Goal: Task Accomplishment & Management: Manage account settings

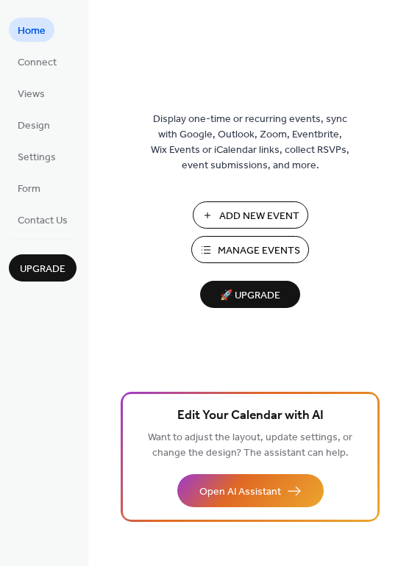
click at [250, 247] on span "Manage Events" at bounding box center [259, 250] width 82 height 15
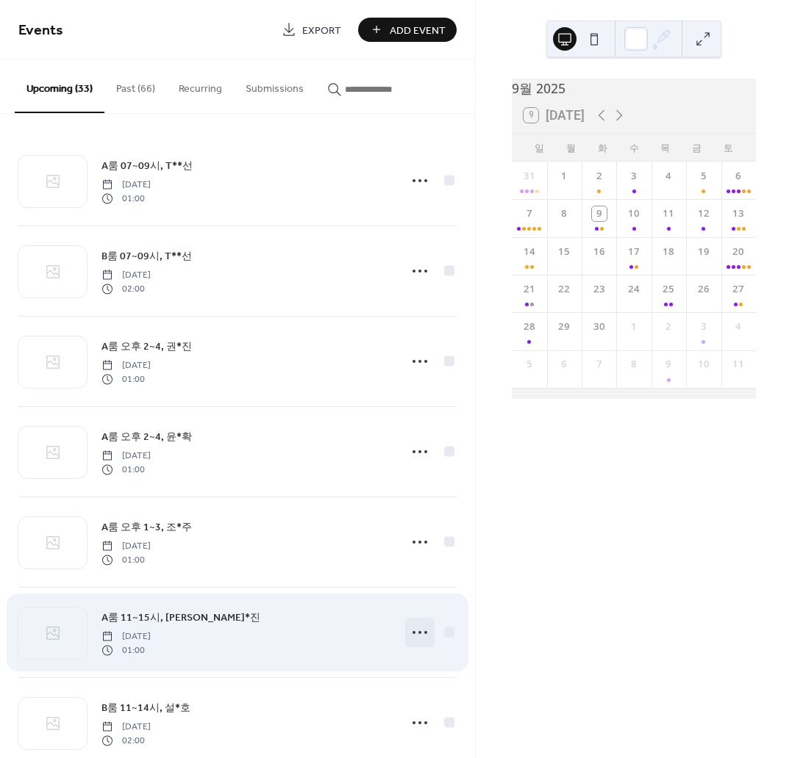
click at [414, 631] on icon at bounding box center [420, 633] width 24 height 24
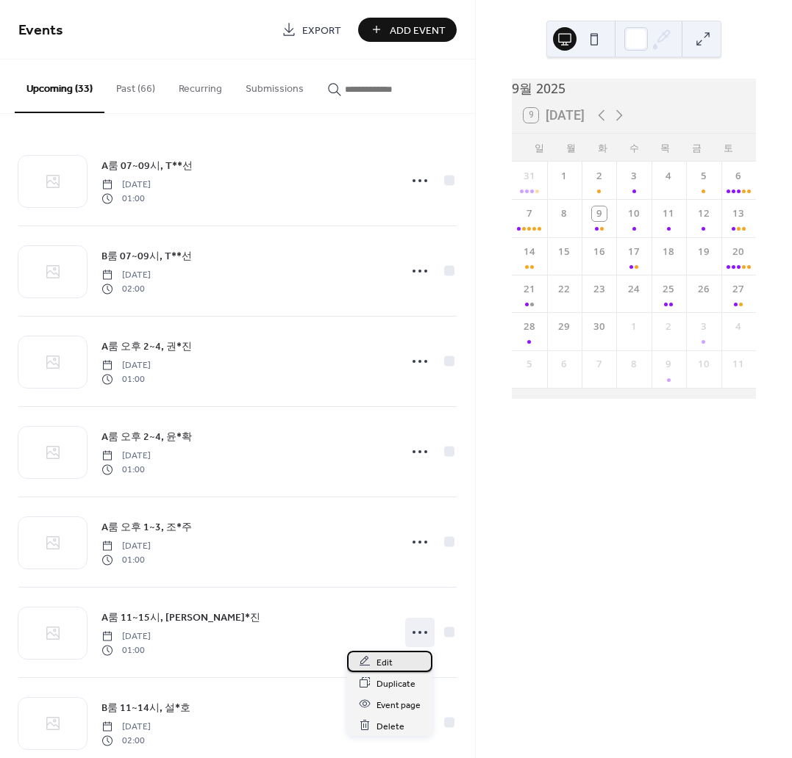
click at [406, 666] on div "Edit" at bounding box center [389, 661] width 85 height 21
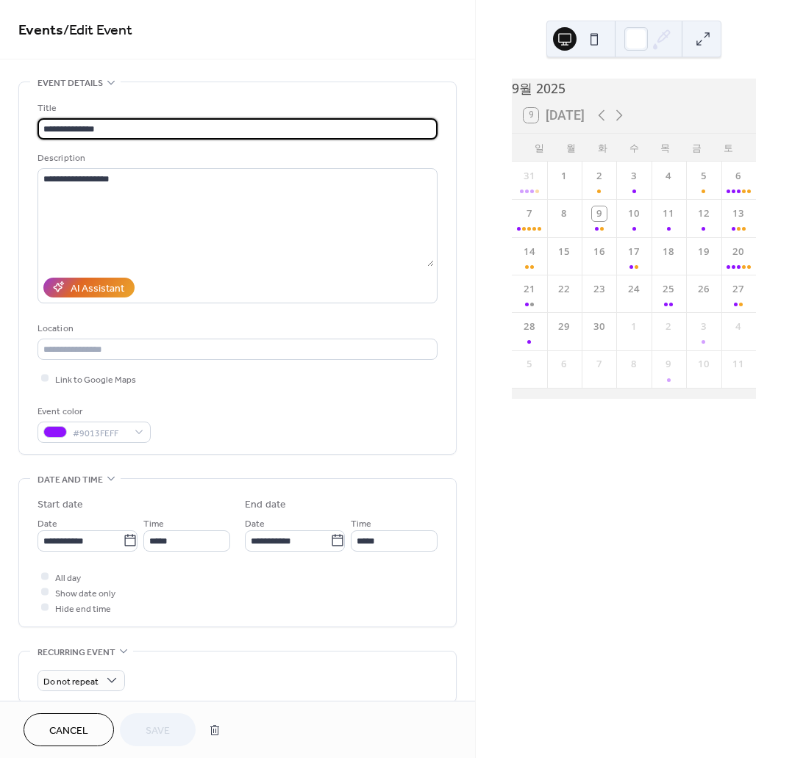
click at [83, 127] on input "**********" at bounding box center [237, 128] width 400 height 21
type input "**********"
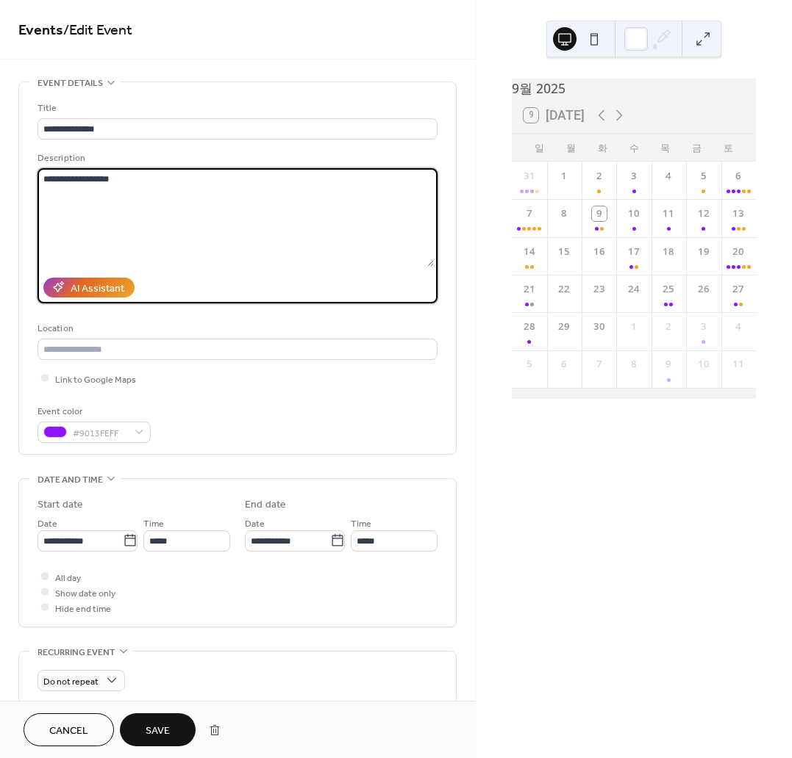
type textarea "**********"
click at [168, 715] on button "Save" at bounding box center [158, 730] width 76 height 33
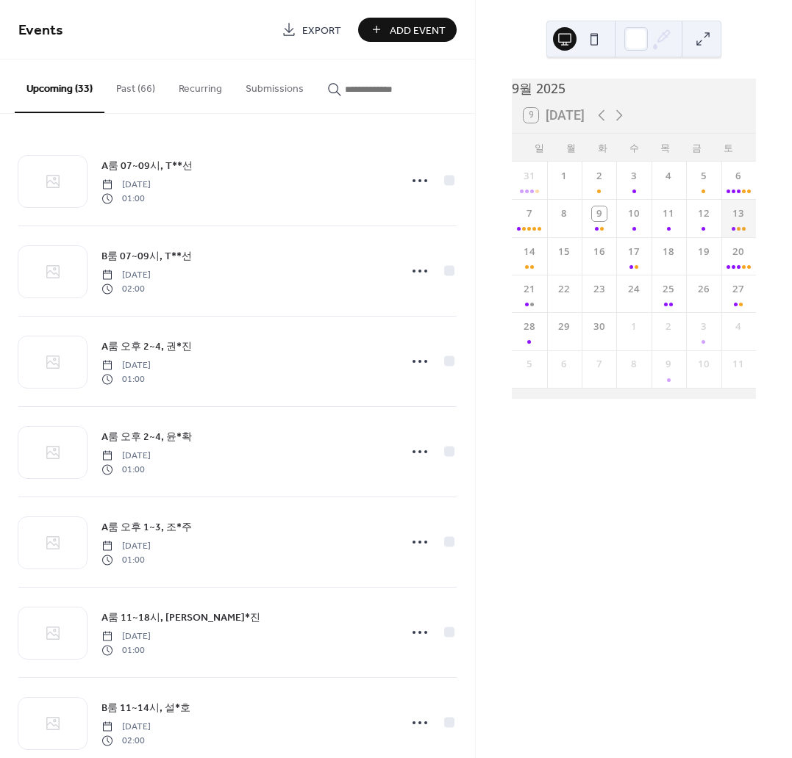
click at [725, 236] on div "13" at bounding box center [738, 217] width 35 height 37
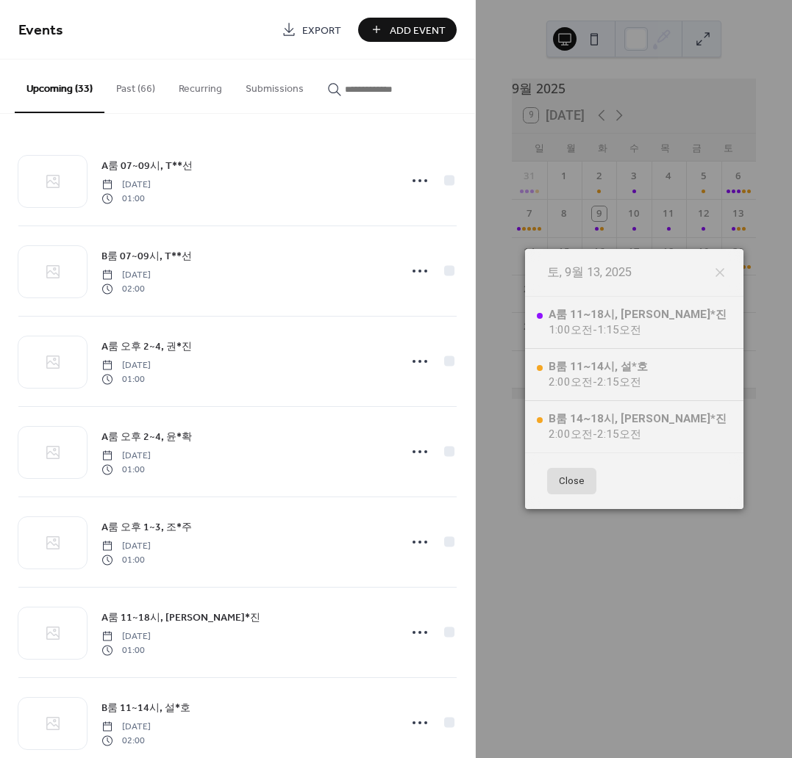
click at [567, 482] on button "Close" at bounding box center [571, 481] width 49 height 26
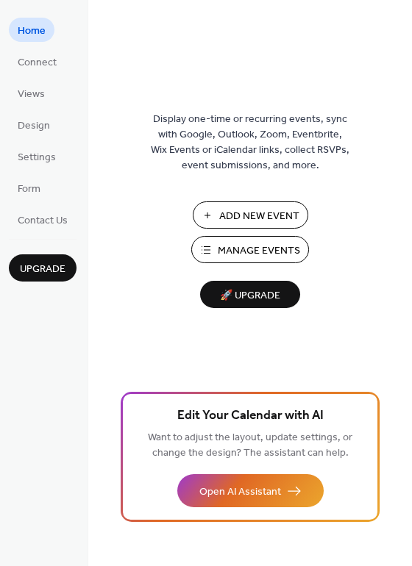
click at [246, 245] on span "Manage Events" at bounding box center [259, 250] width 82 height 15
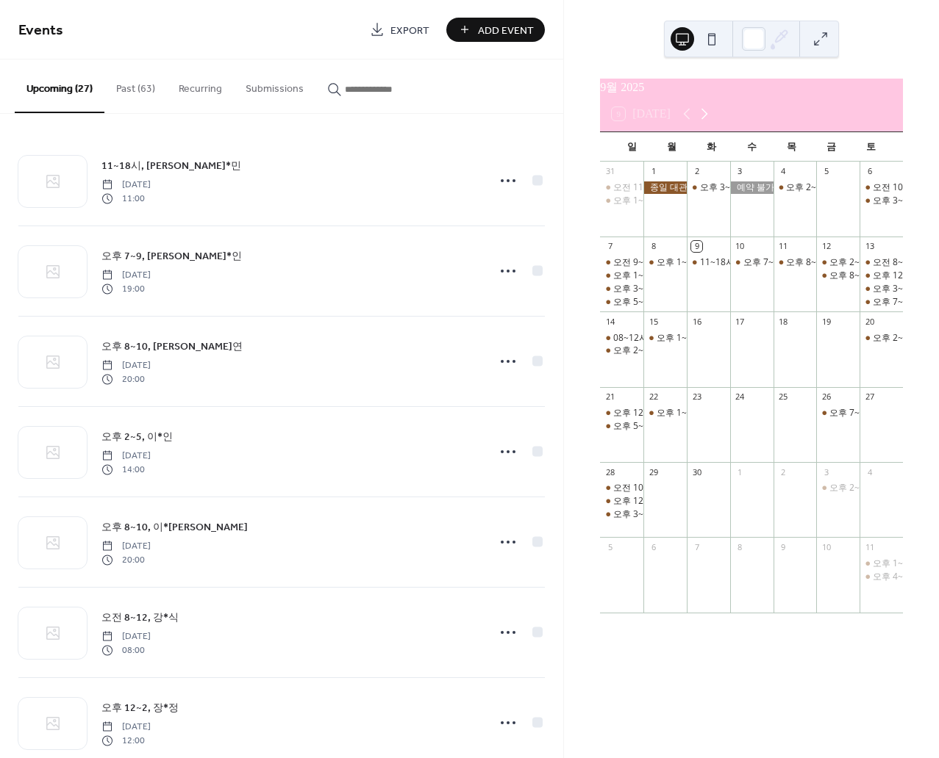
click at [695, 121] on icon at bounding box center [704, 114] width 18 height 18
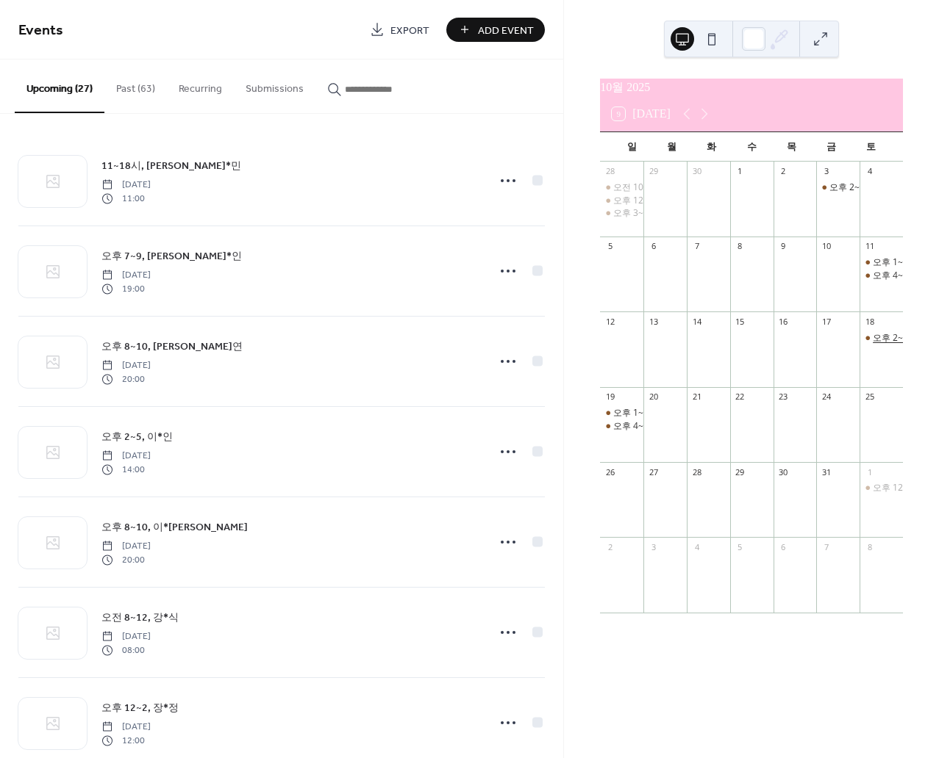
click at [874, 345] on div "오후 2~6, 지*원" at bounding box center [903, 338] width 62 height 12
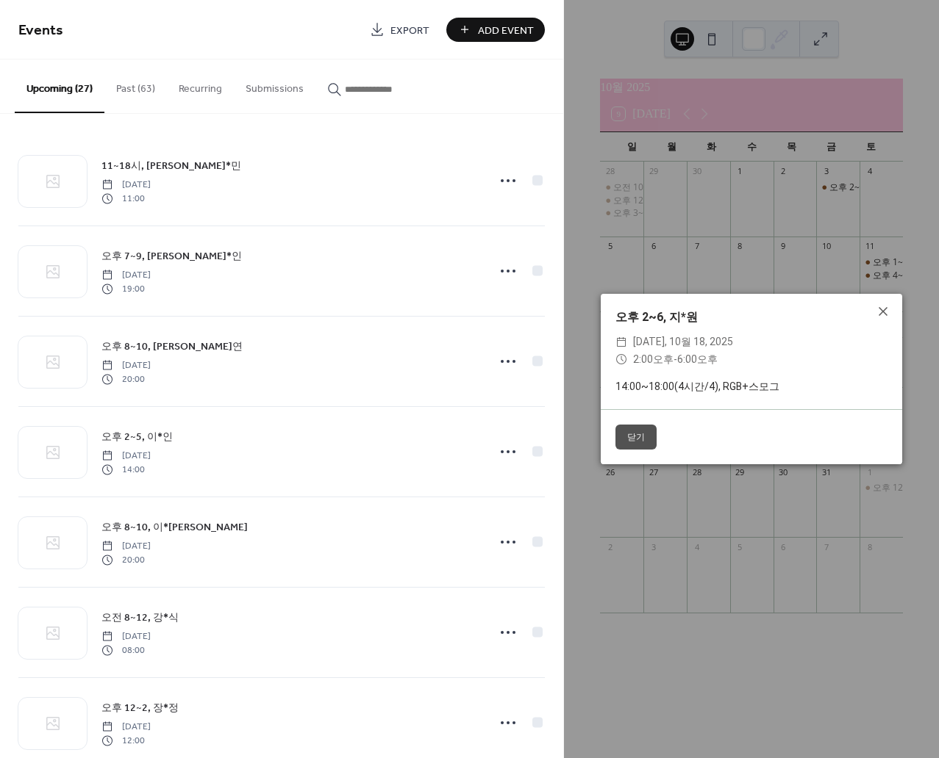
click at [640, 436] on button "닫기" at bounding box center [635, 437] width 41 height 25
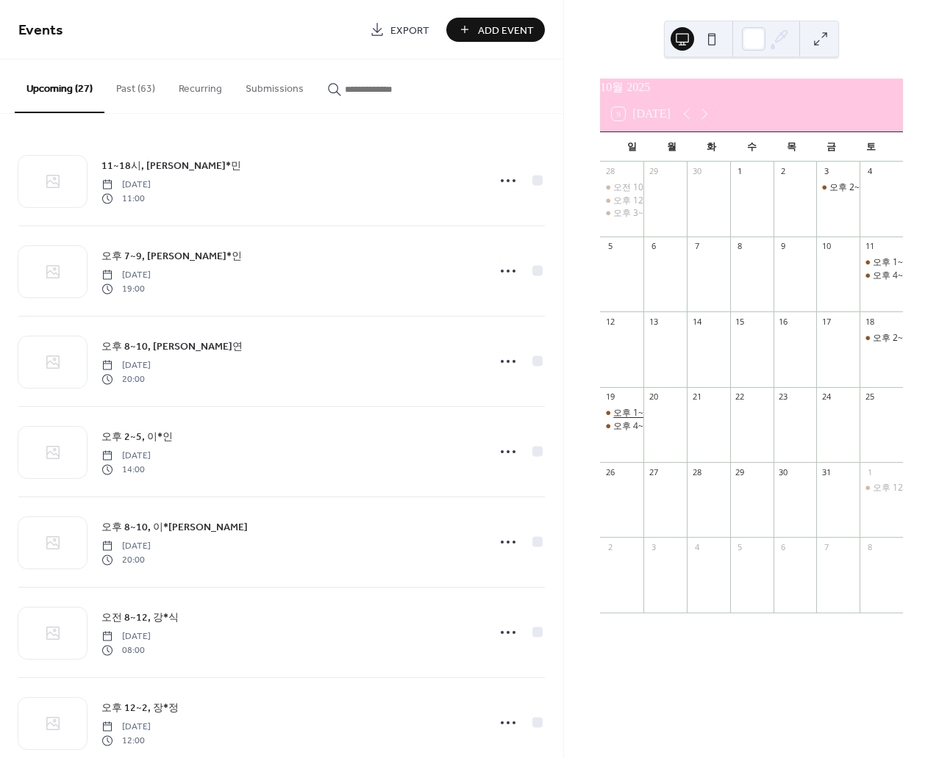
click at [640, 420] on div "오후 1~4, 조*희" at bounding box center [644, 413] width 62 height 12
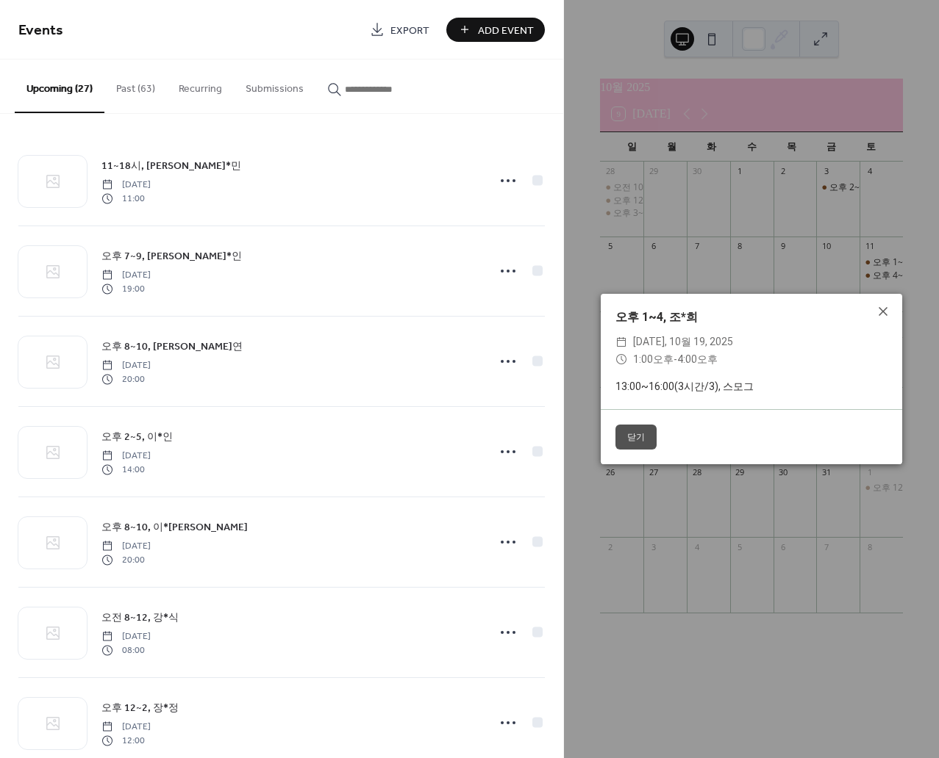
click at [634, 436] on button "닫기" at bounding box center [635, 437] width 41 height 25
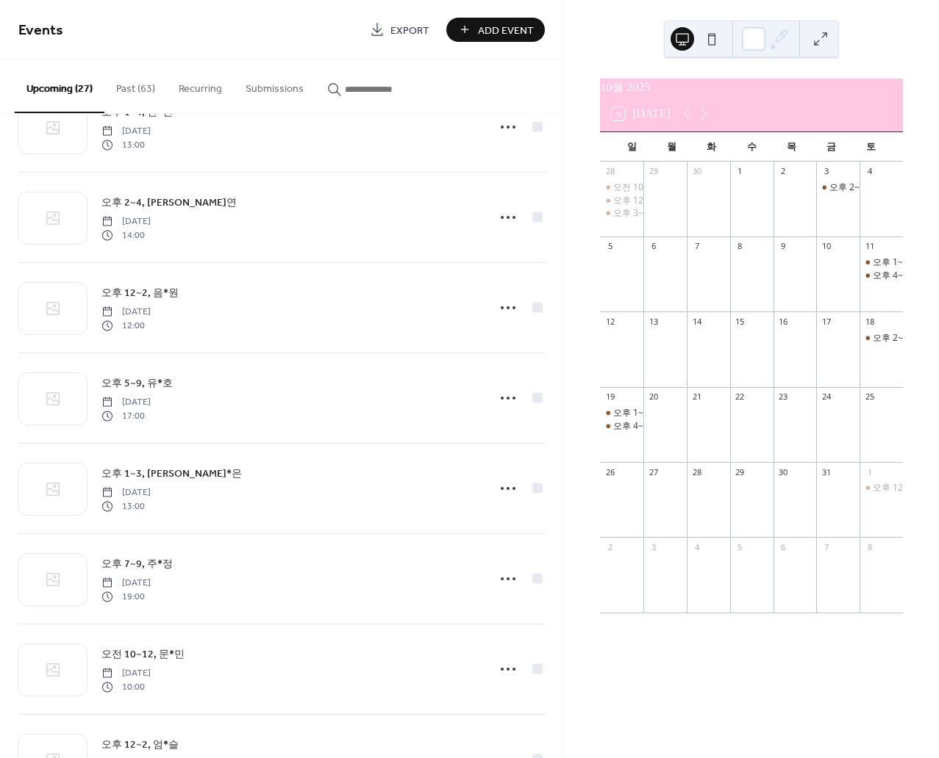
scroll to position [1102, 0]
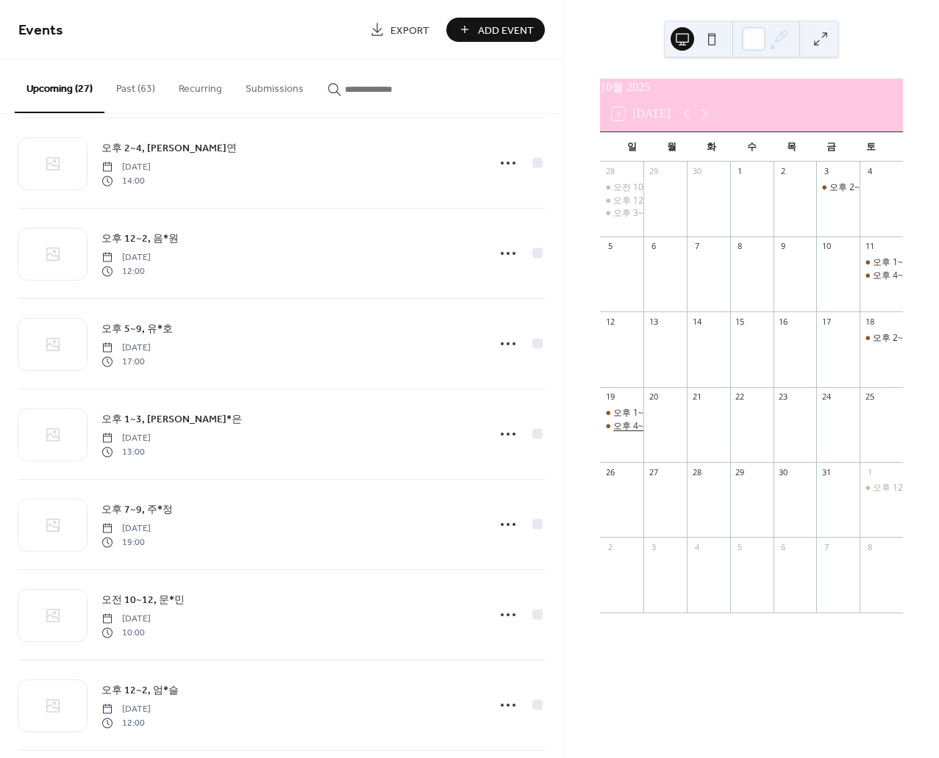
click at [648, 433] on div "오후 4~10, 조*서" at bounding box center [647, 426] width 68 height 12
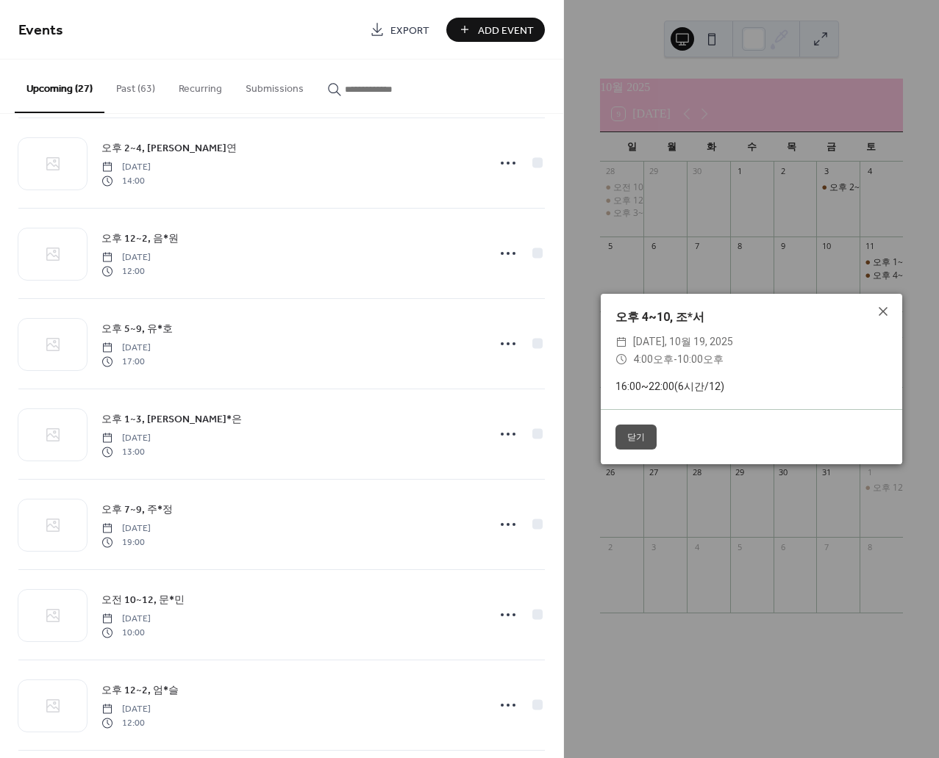
click at [639, 431] on button "닫기" at bounding box center [635, 437] width 41 height 25
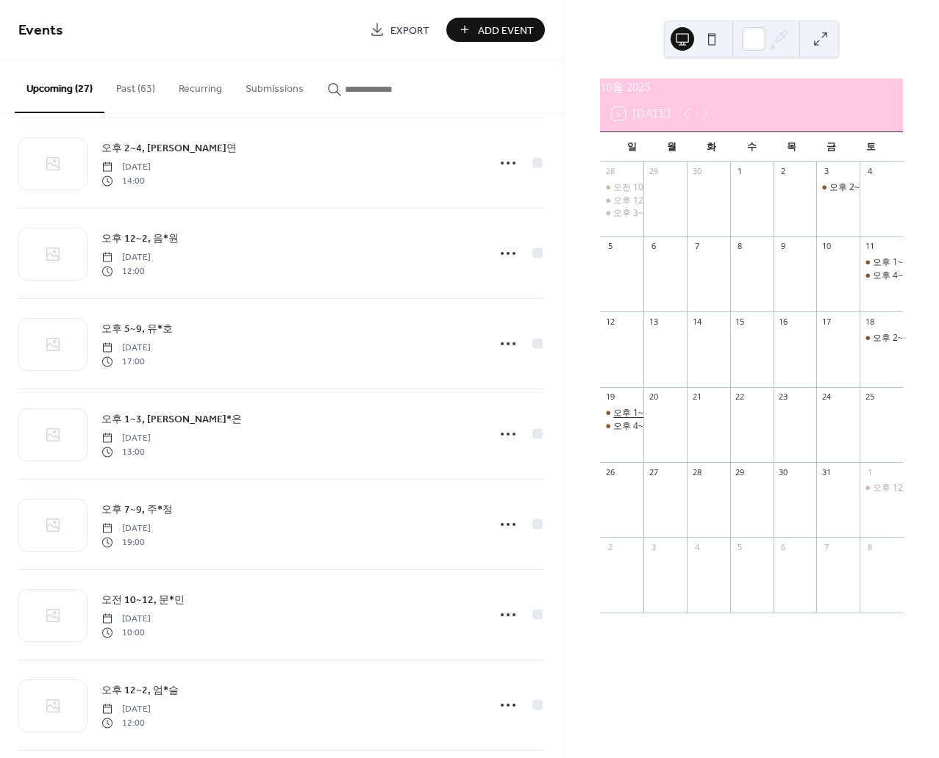
click at [639, 420] on div "오후 1~4, 조*희" at bounding box center [644, 413] width 62 height 12
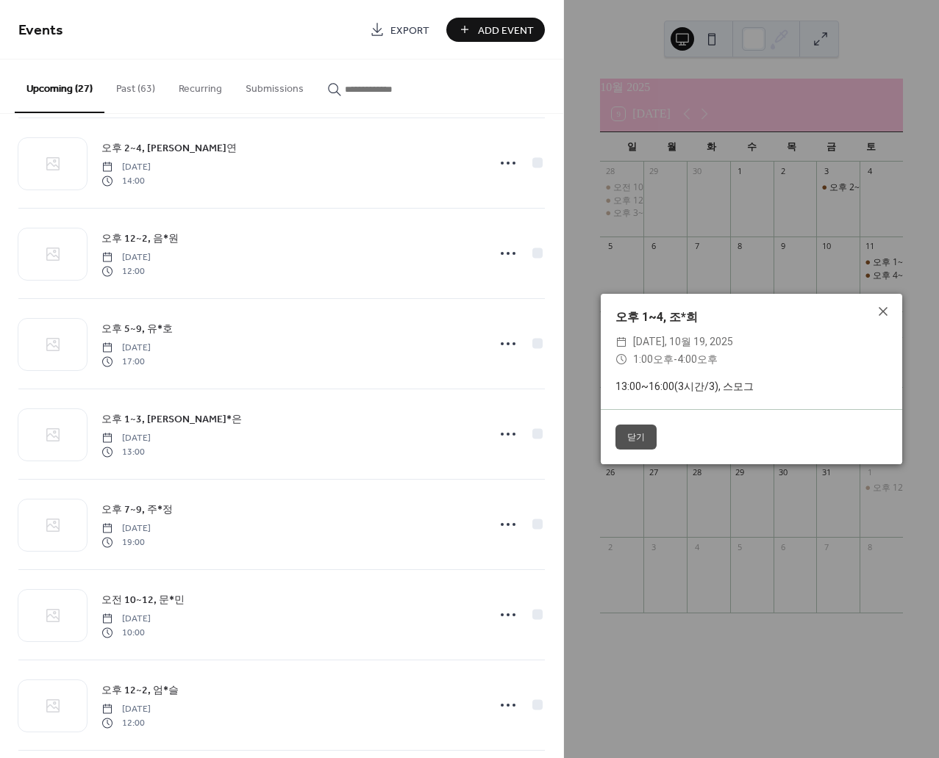
click at [639, 427] on button "닫기" at bounding box center [635, 437] width 41 height 25
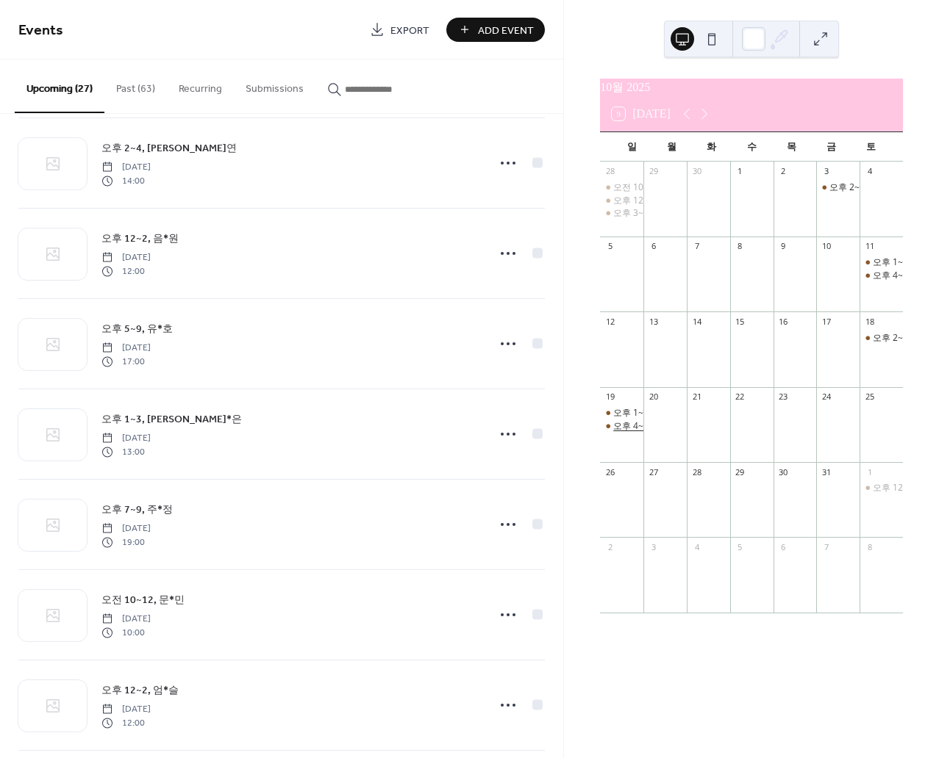
click at [639, 433] on div "오후 4~10, 조*서" at bounding box center [647, 426] width 68 height 12
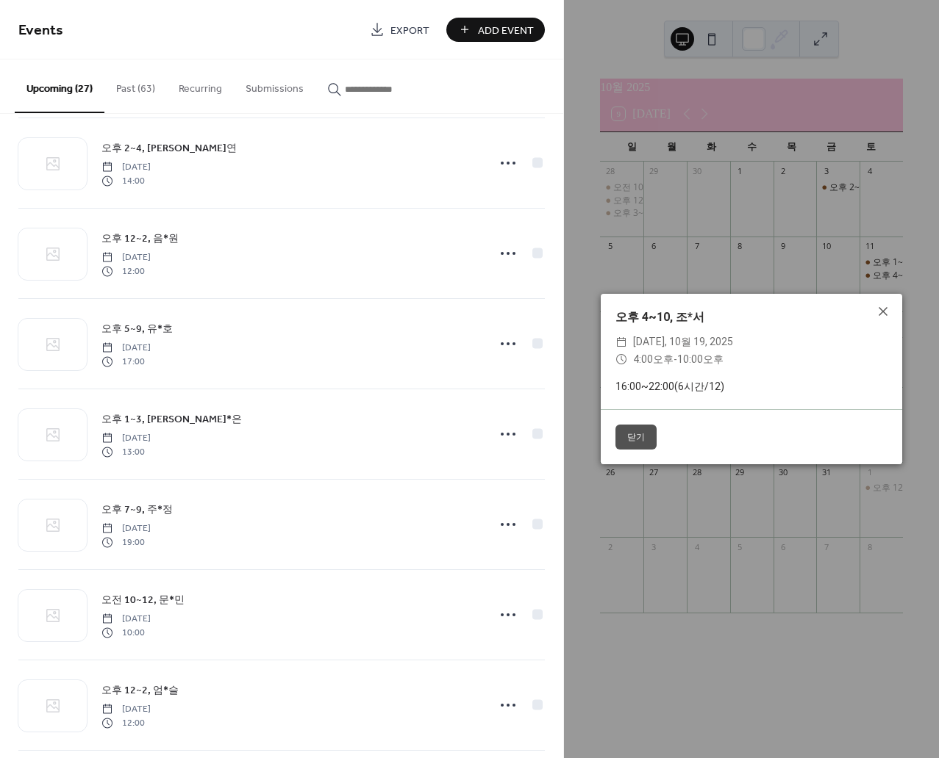
click at [639, 441] on button "닫기" at bounding box center [635, 437] width 41 height 25
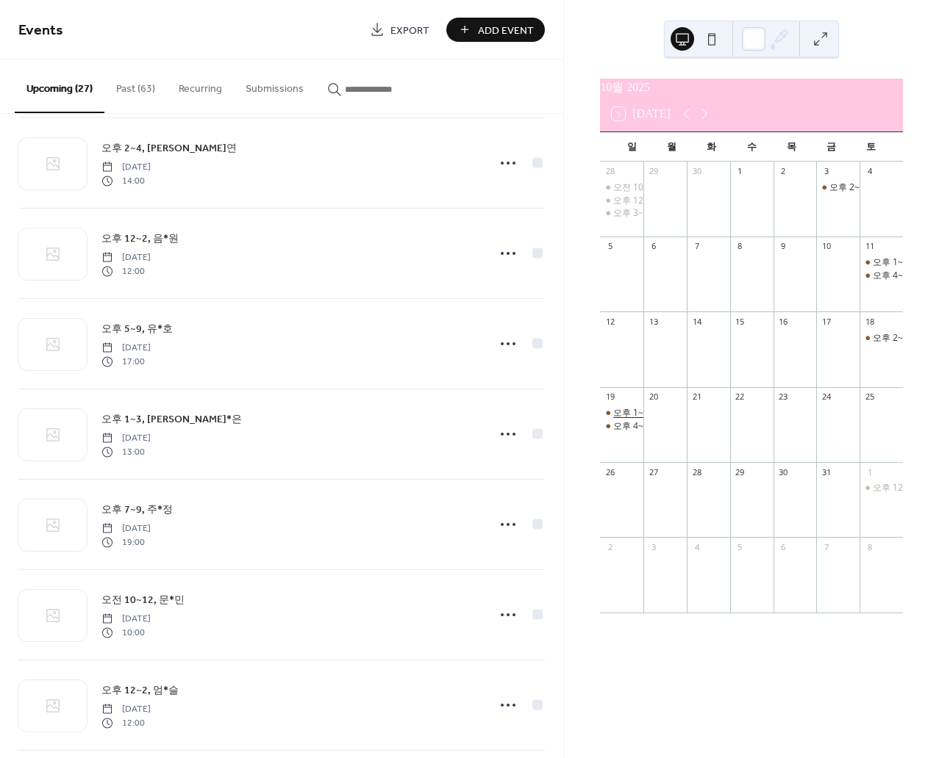
click at [636, 419] on div "오후 1~4, 조*희" at bounding box center [644, 413] width 62 height 12
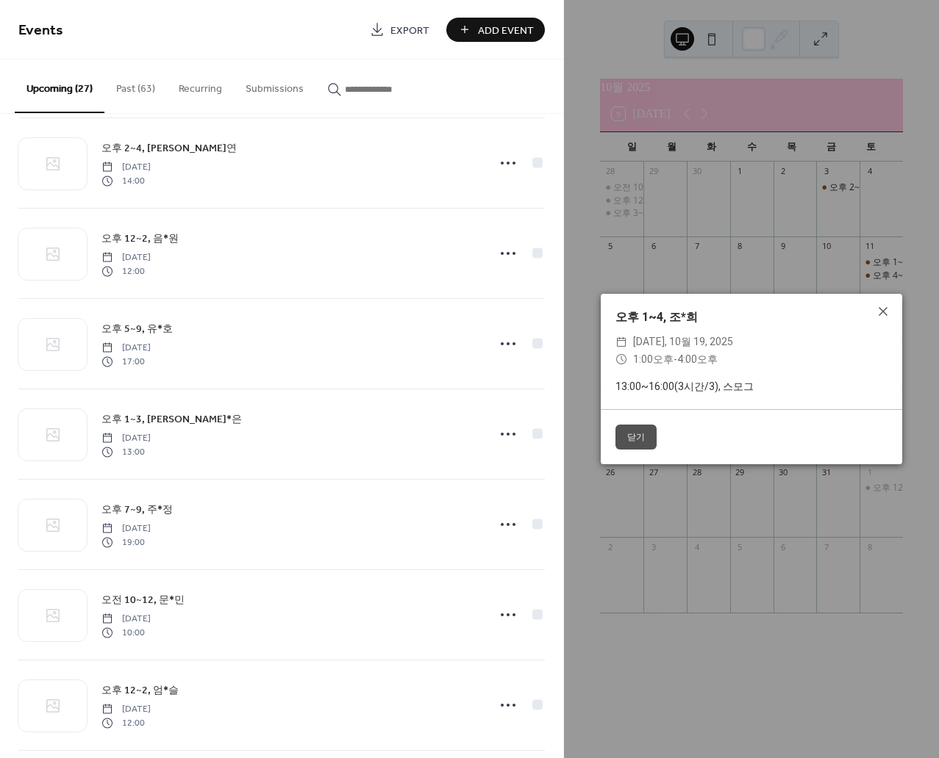
click at [636, 425] on button "닫기" at bounding box center [635, 437] width 41 height 25
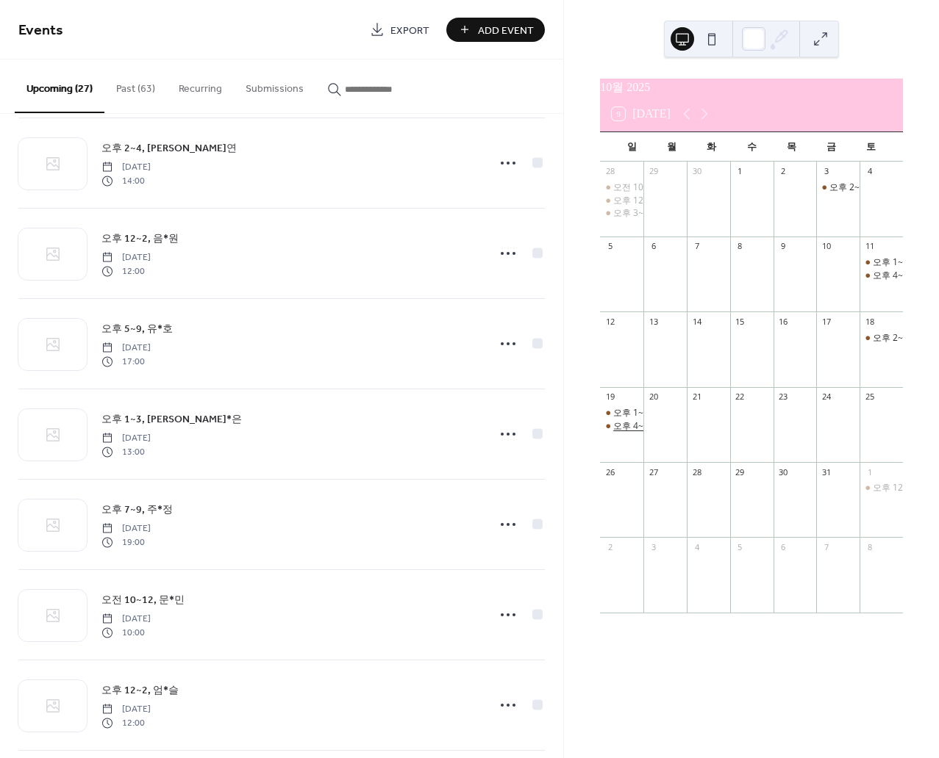
click at [636, 433] on div "오후 4~10, 조*서" at bounding box center [647, 426] width 68 height 12
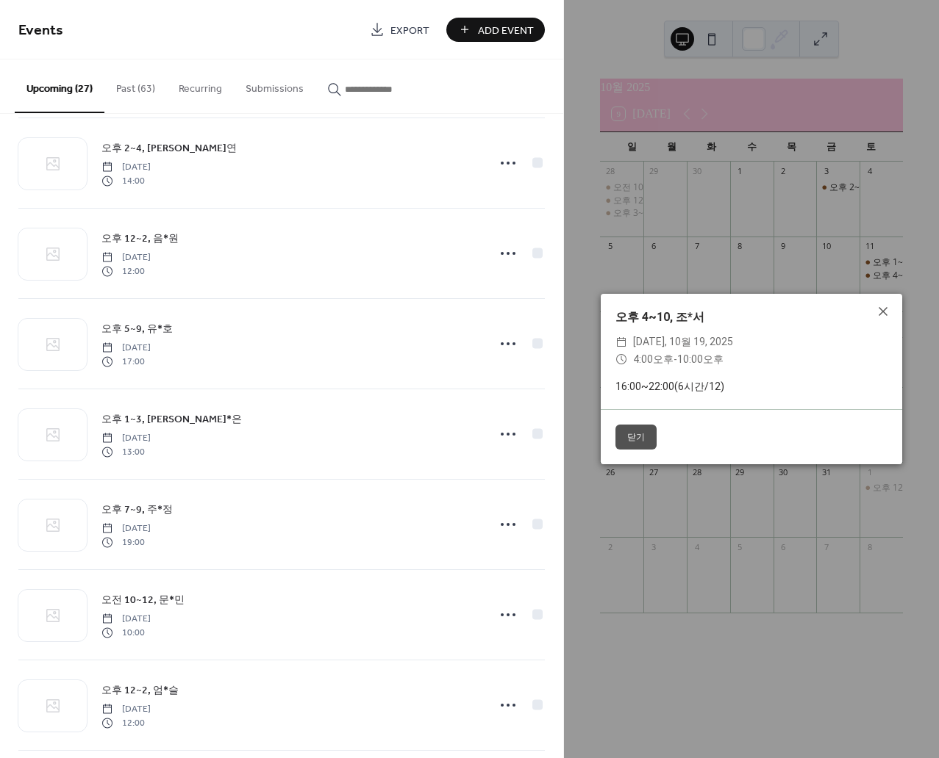
click at [636, 437] on button "닫기" at bounding box center [635, 437] width 41 height 25
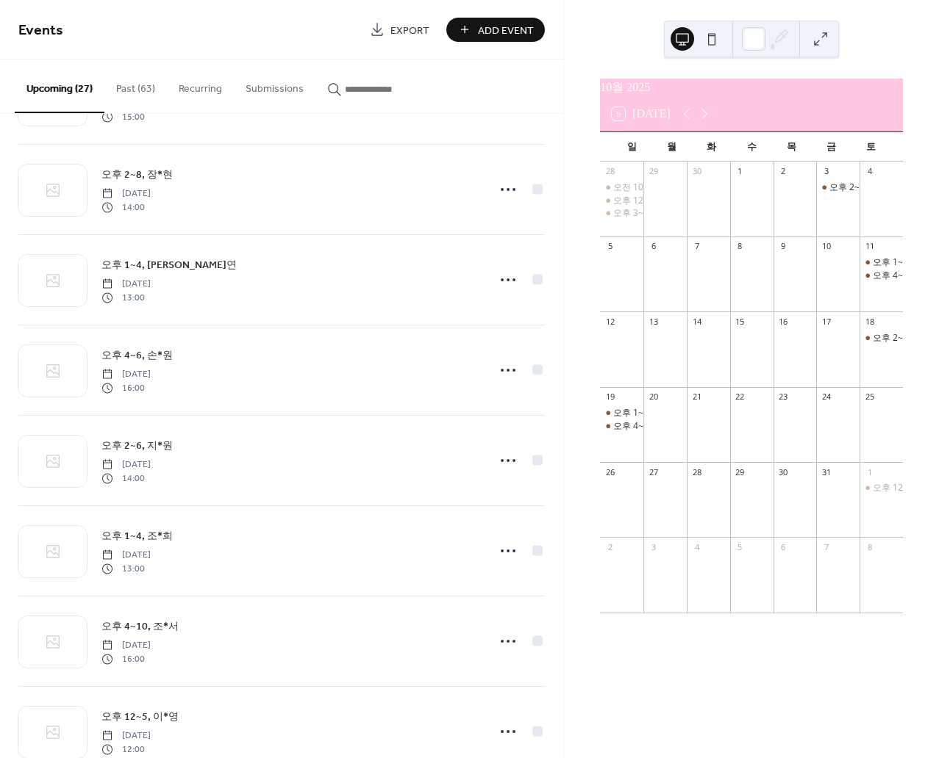
scroll to position [1843, 0]
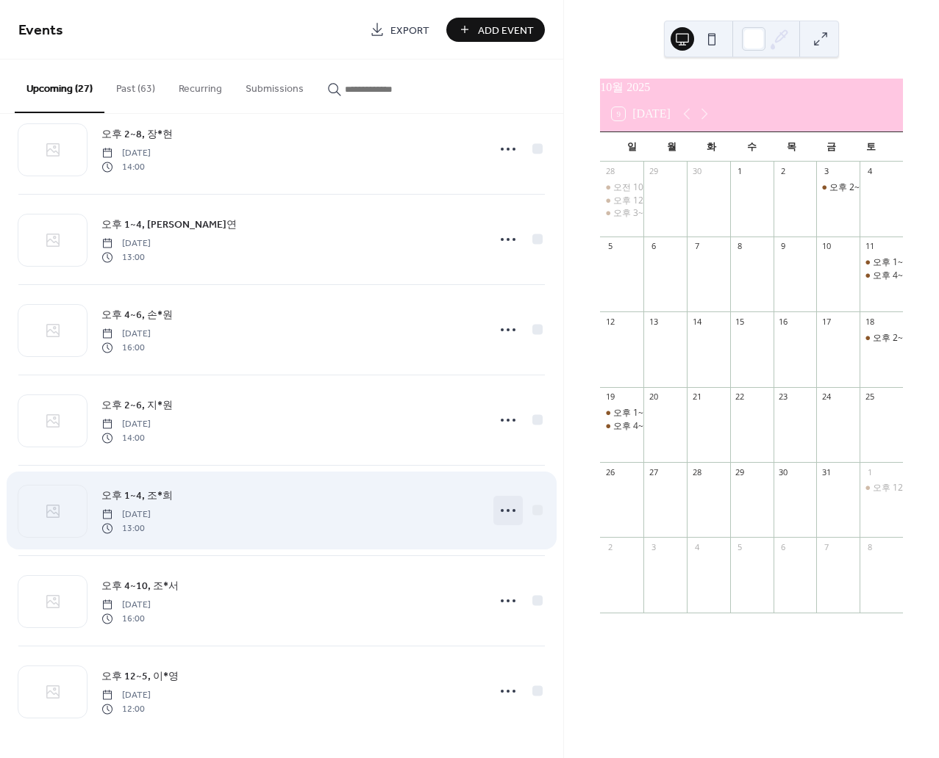
click at [504, 508] on icon at bounding box center [508, 511] width 24 height 24
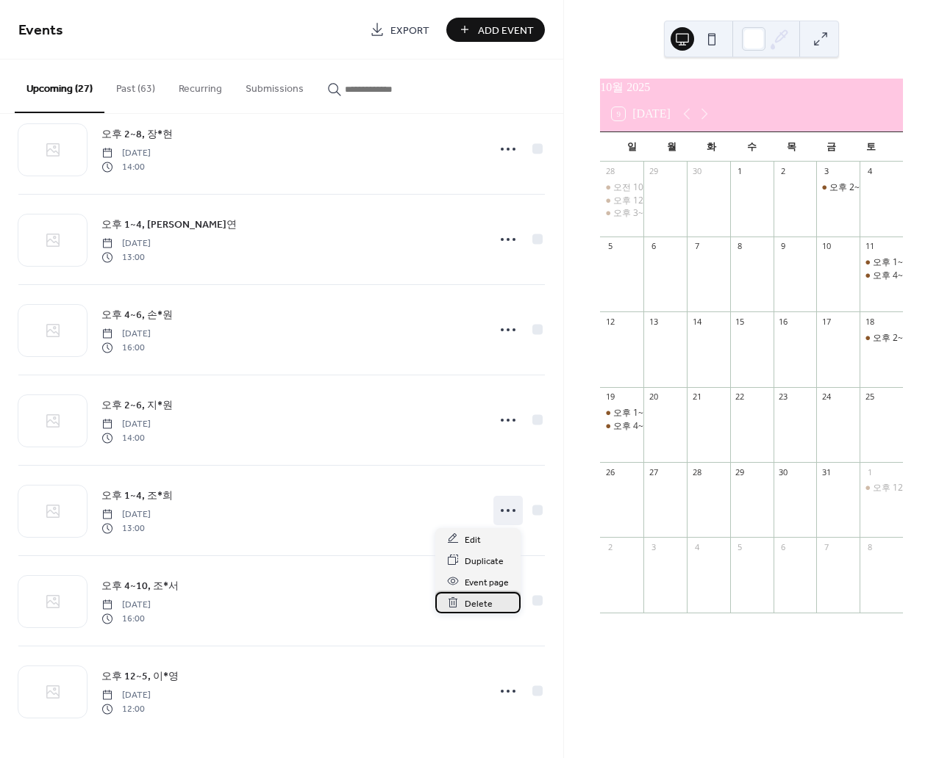
click at [492, 598] on div "Delete" at bounding box center [477, 602] width 85 height 21
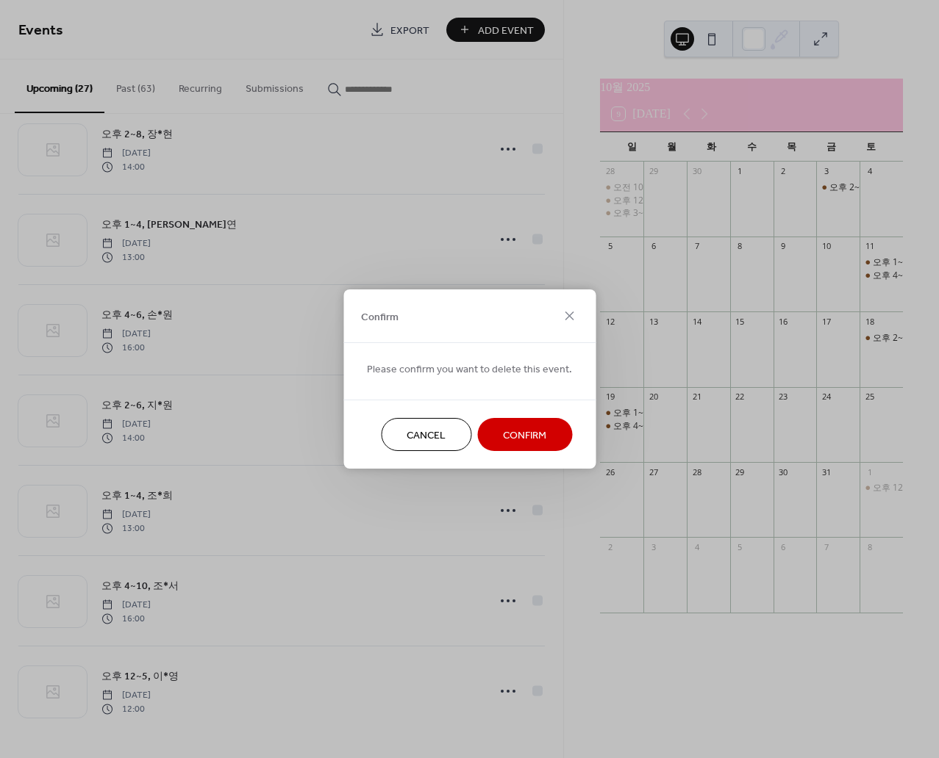
click at [514, 437] on span "Confirm" at bounding box center [524, 435] width 43 height 15
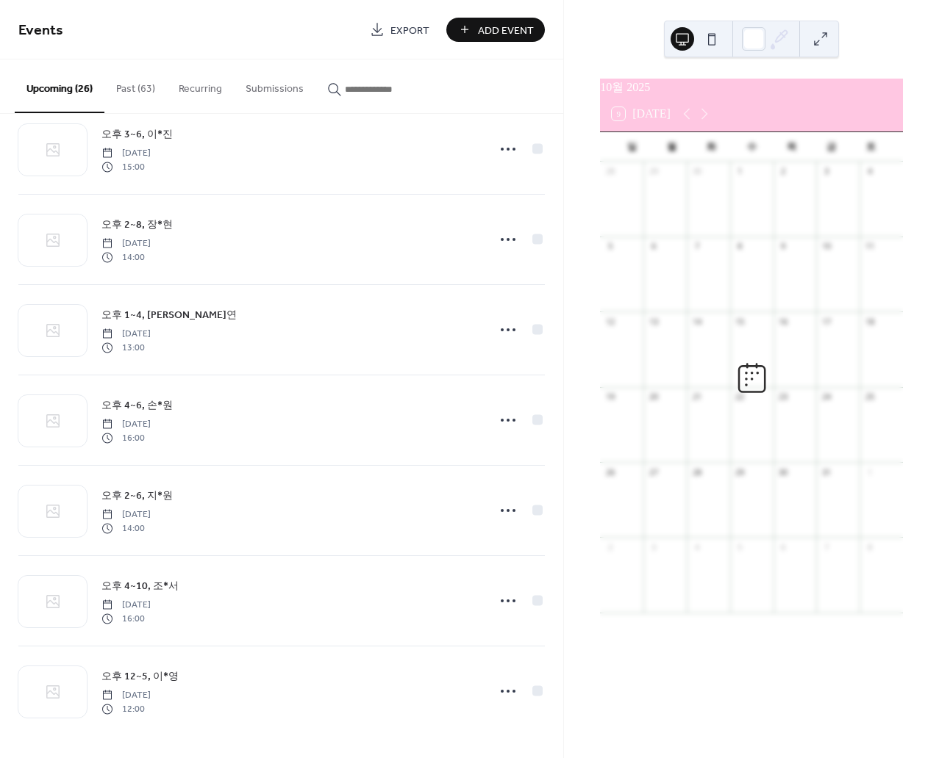
scroll to position [1753, 0]
